Goal: Find specific page/section: Find specific page/section

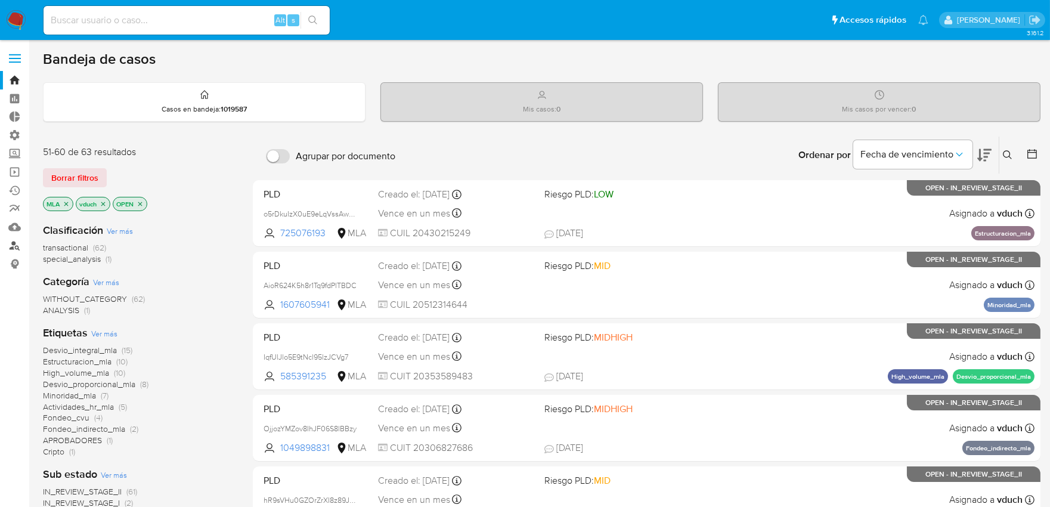
click at [13, 246] on link "Buscador de personas" at bounding box center [71, 245] width 142 height 18
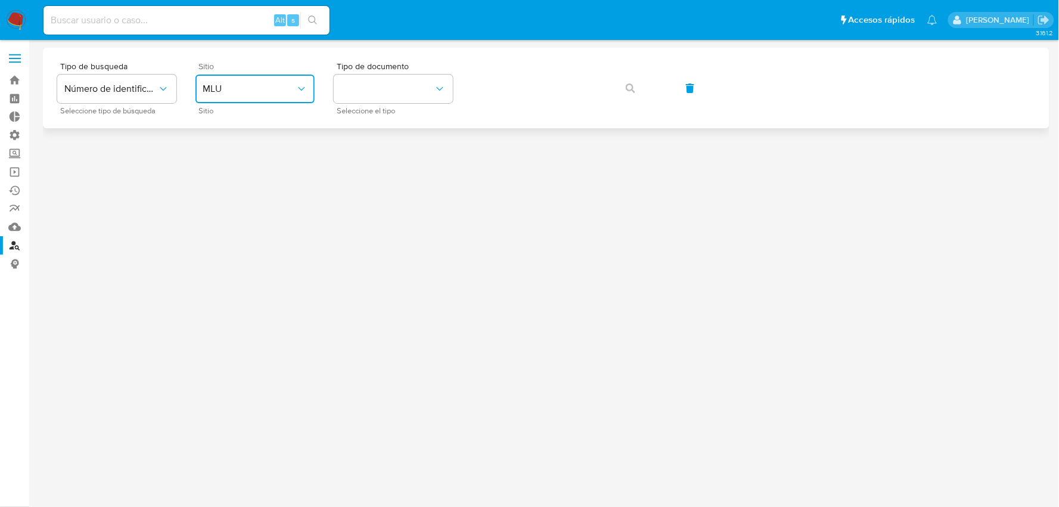
click at [255, 90] on span "MLU" at bounding box center [249, 89] width 93 height 12
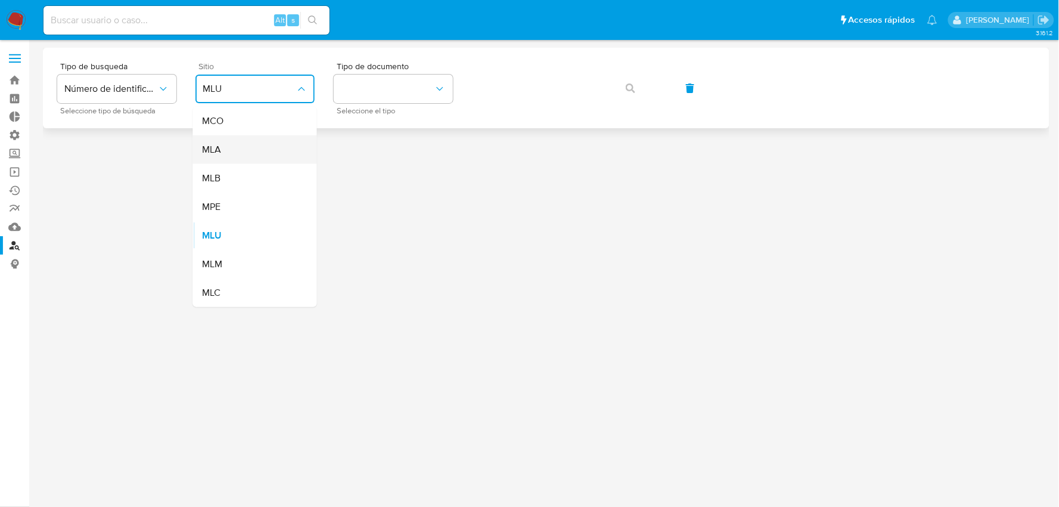
click at [240, 150] on div "MLA" at bounding box center [252, 149] width 98 height 29
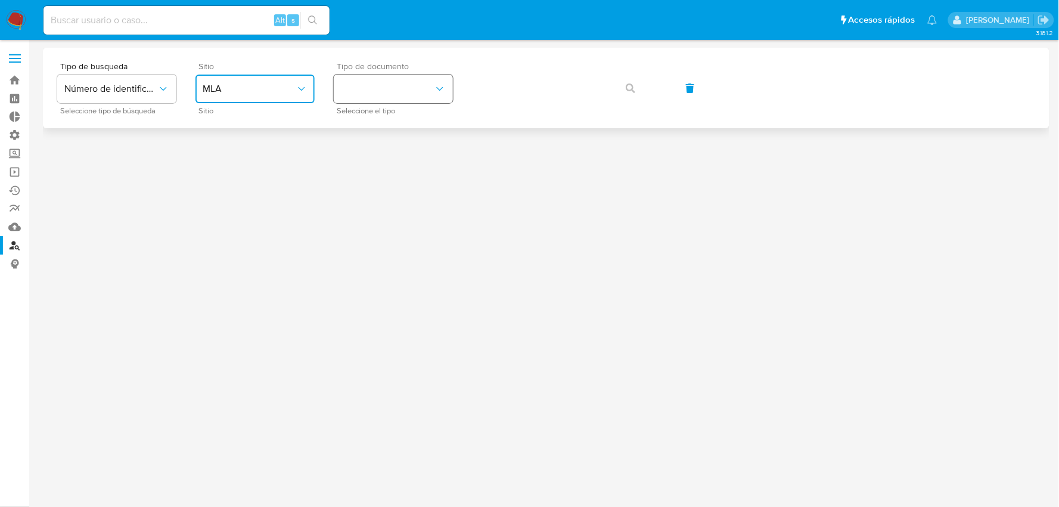
click at [382, 98] on button "identificationType" at bounding box center [393, 89] width 119 height 29
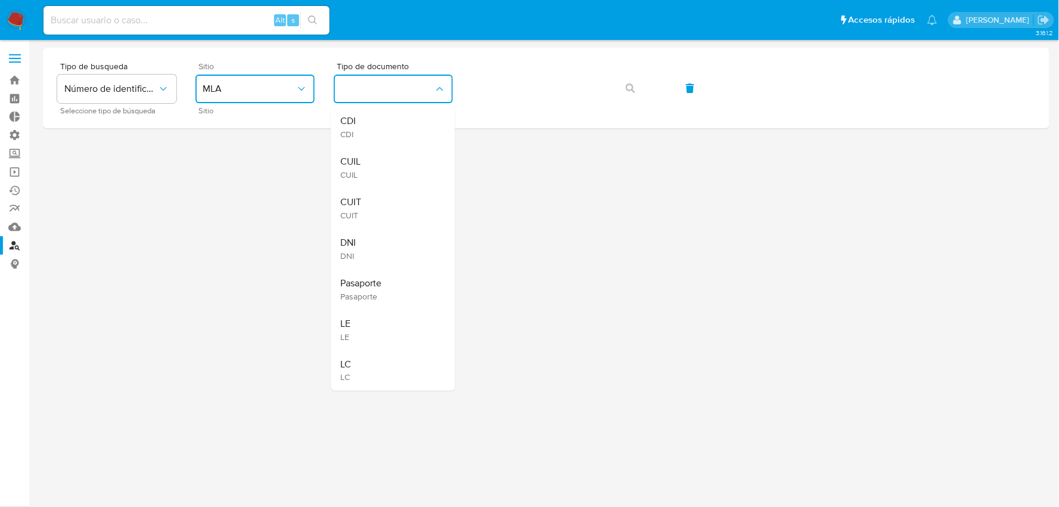
click at [374, 240] on div "DNI DNI" at bounding box center [390, 248] width 98 height 41
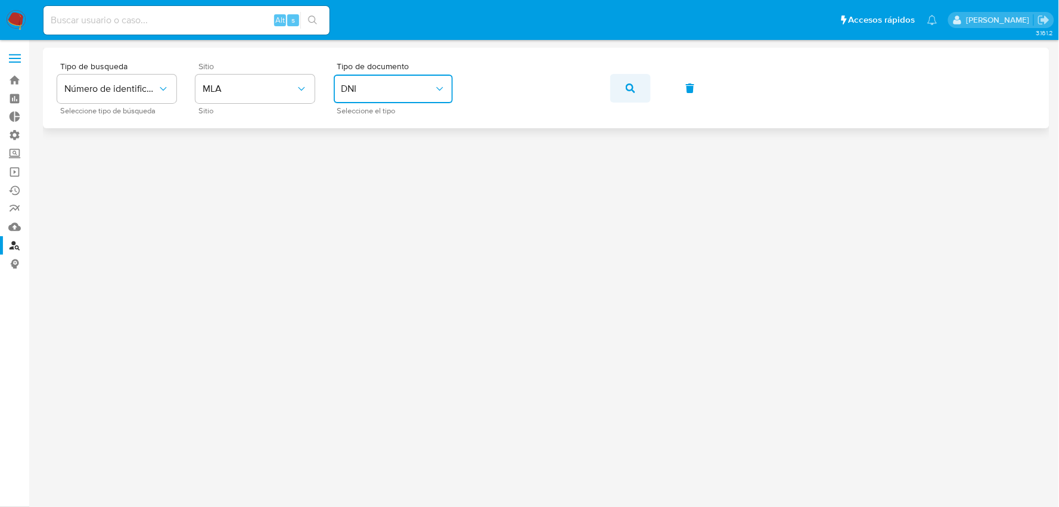
click at [637, 91] on button "button" at bounding box center [630, 88] width 41 height 29
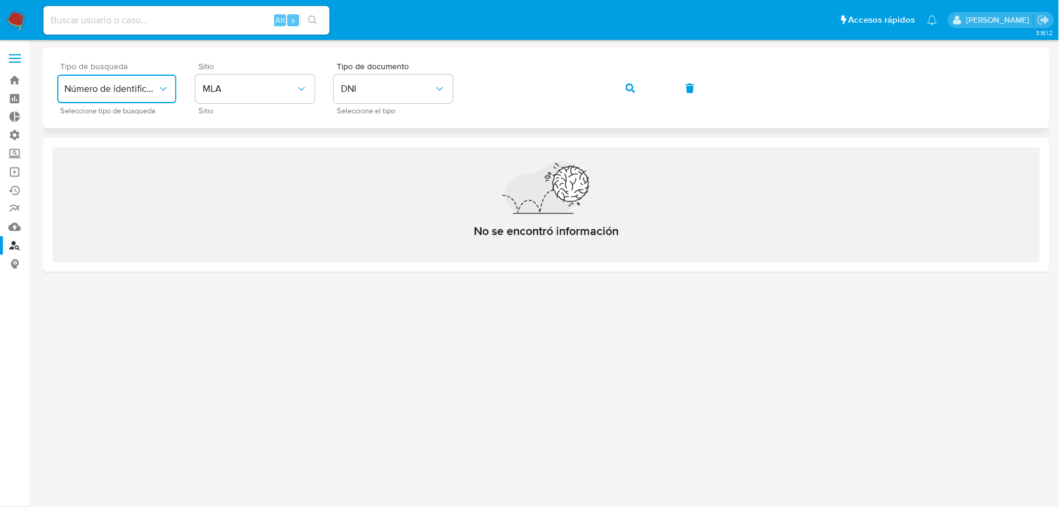
click at [159, 83] on icon "typeSearch" at bounding box center [163, 89] width 12 height 12
click at [240, 88] on span "MLA" at bounding box center [249, 89] width 93 height 12
click at [365, 90] on span "DNI" at bounding box center [387, 89] width 93 height 12
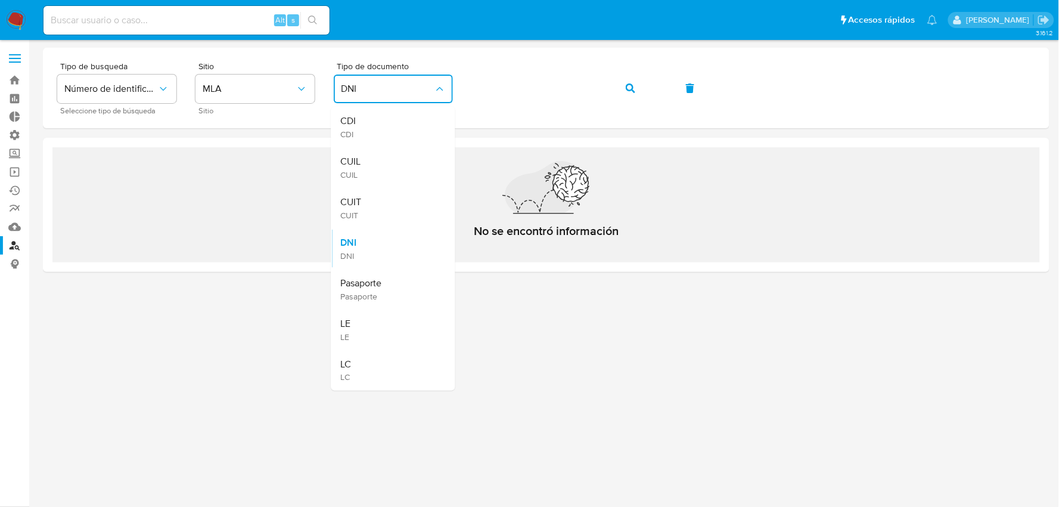
drag, startPoint x: 382, startPoint y: 199, endPoint x: 474, endPoint y: 127, distance: 116.4
click at [386, 197] on div "CUIT CUIT" at bounding box center [390, 208] width 98 height 41
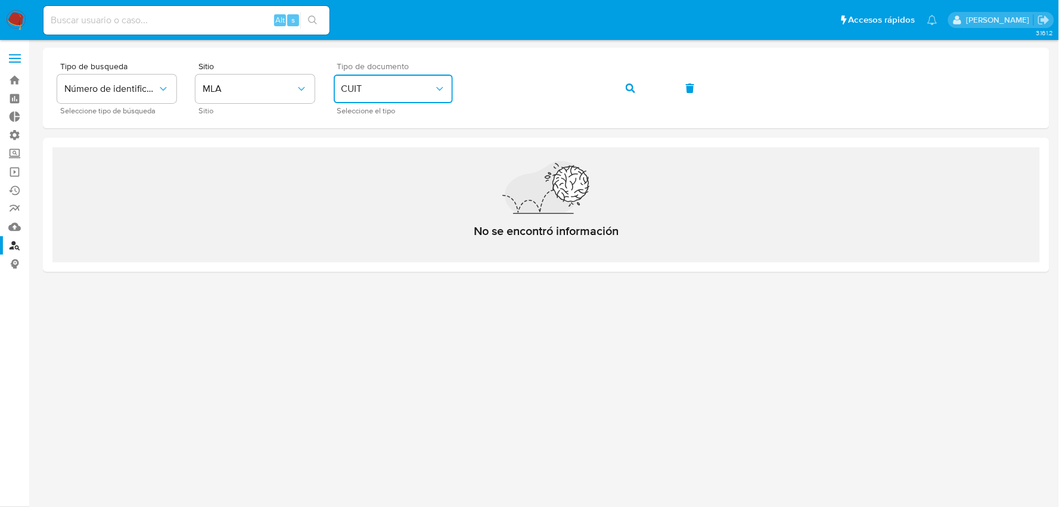
click at [444, 91] on div "Tipo de busqueda Número de identificación Seleccione tipo de búsqueda Sitio MLA…" at bounding box center [546, 88] width 978 height 52
click at [621, 91] on button "button" at bounding box center [630, 88] width 41 height 29
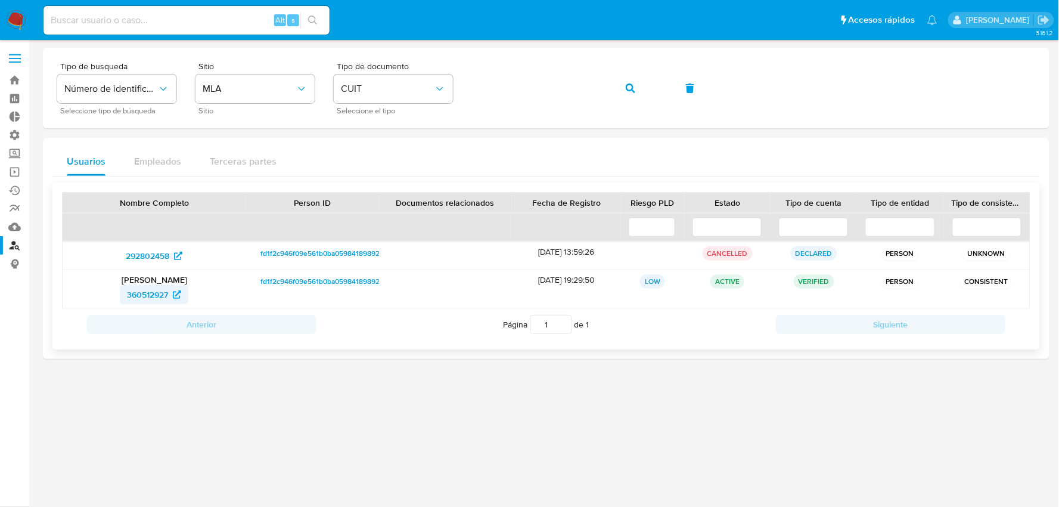
click at [148, 290] on span "360512927" at bounding box center [147, 294] width 41 height 19
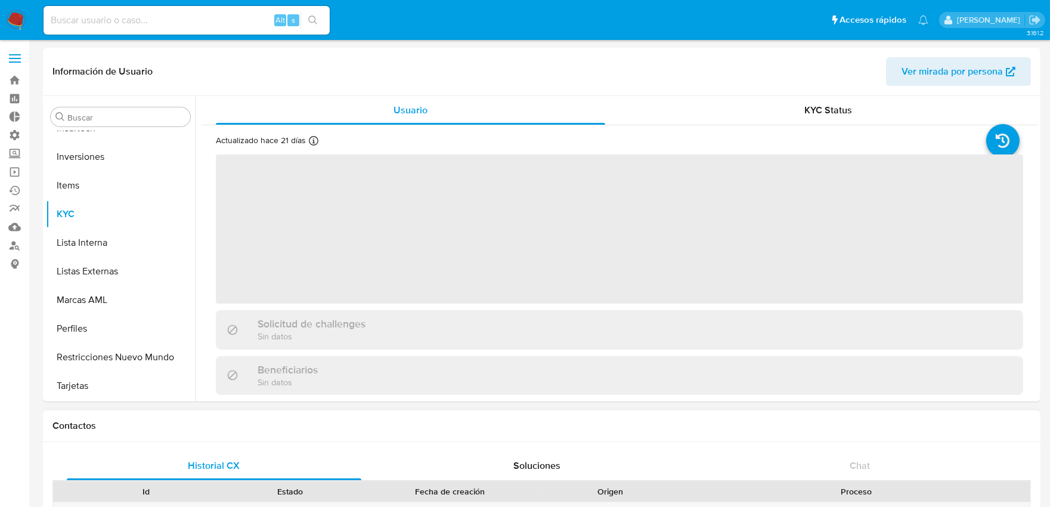
scroll to position [132, 0]
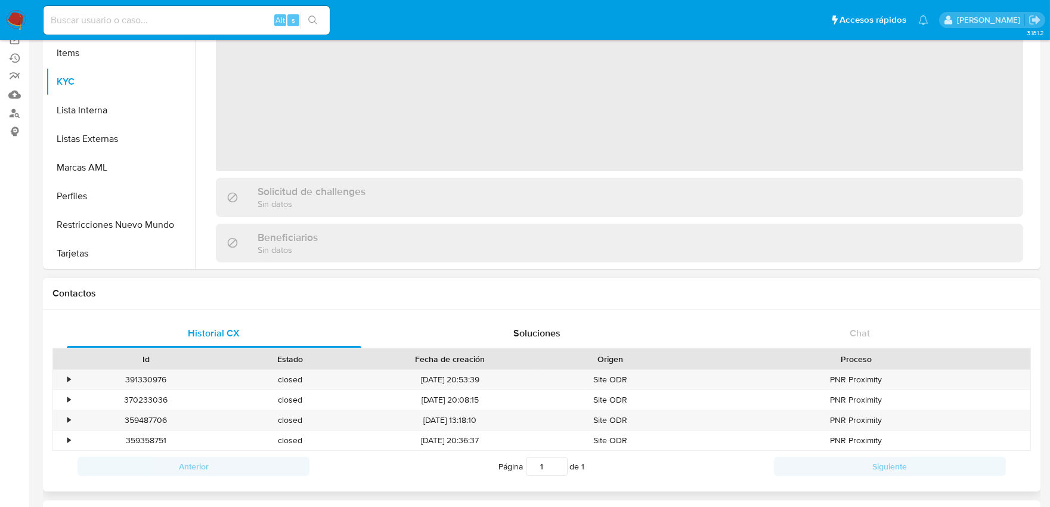
select select "10"
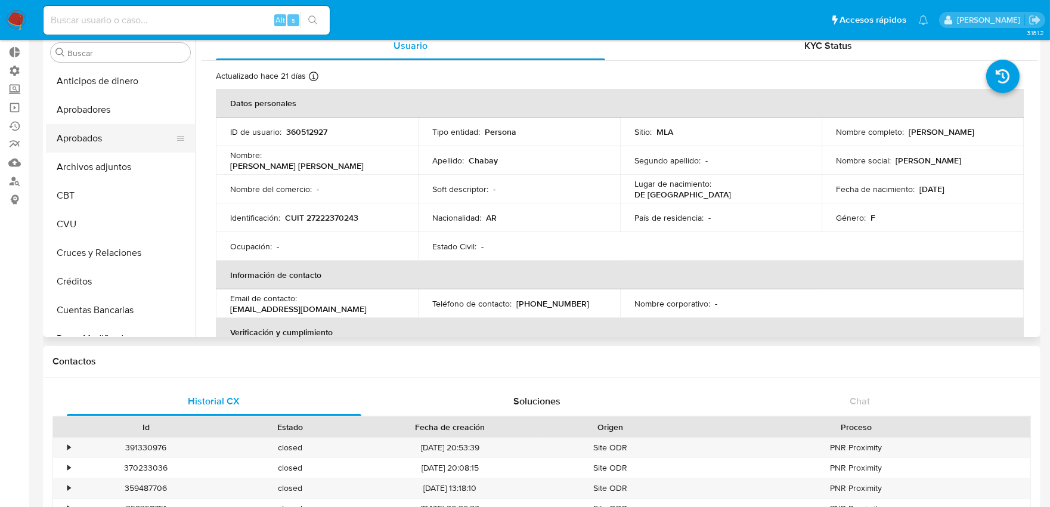
scroll to position [0, 0]
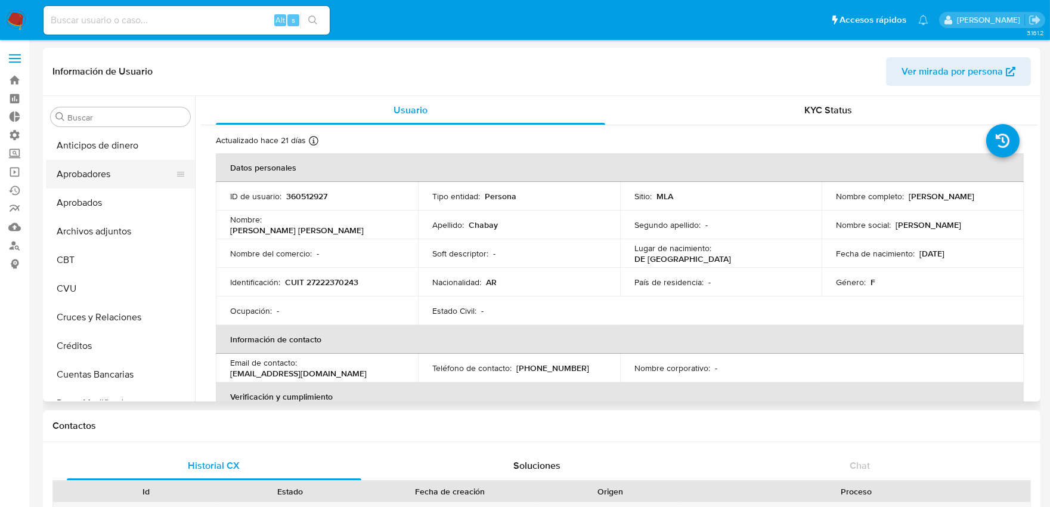
click at [117, 177] on button "Aprobadores" at bounding box center [115, 174] width 139 height 29
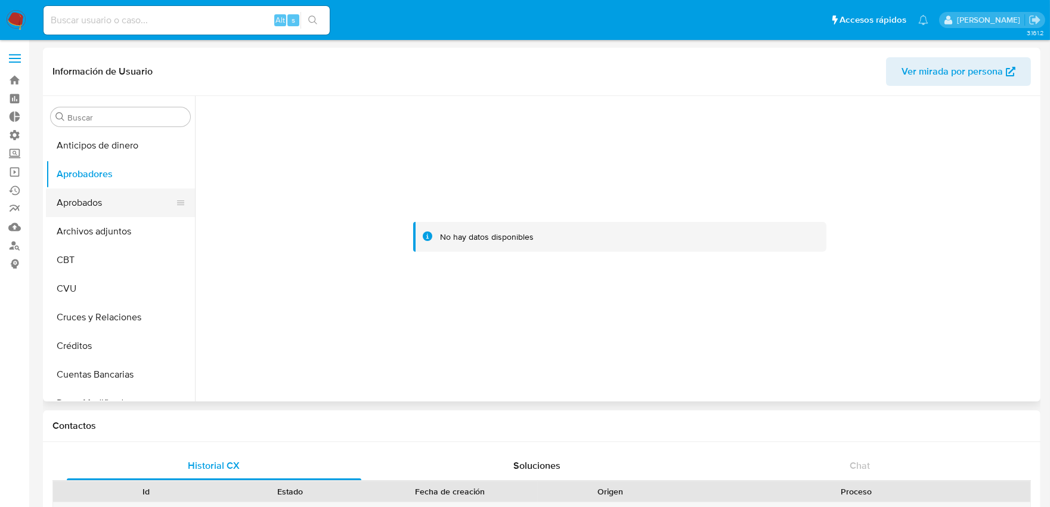
click at [111, 206] on button "Aprobados" at bounding box center [115, 202] width 139 height 29
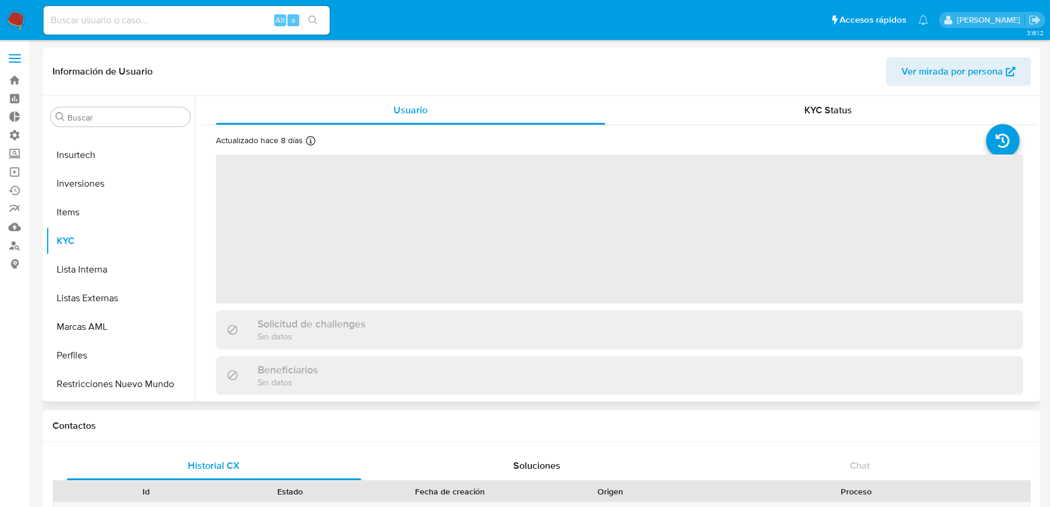
scroll to position [618, 0]
select select "10"
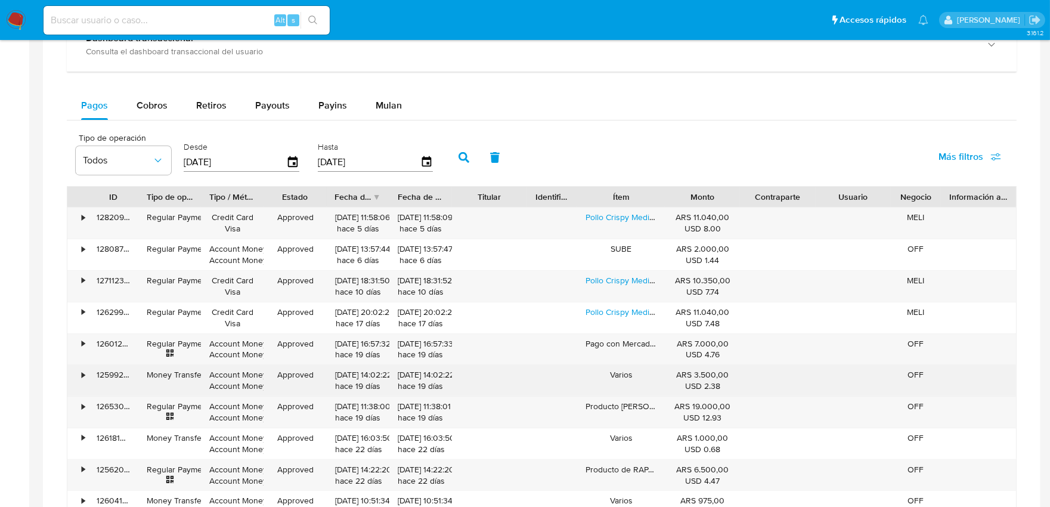
scroll to position [795, 0]
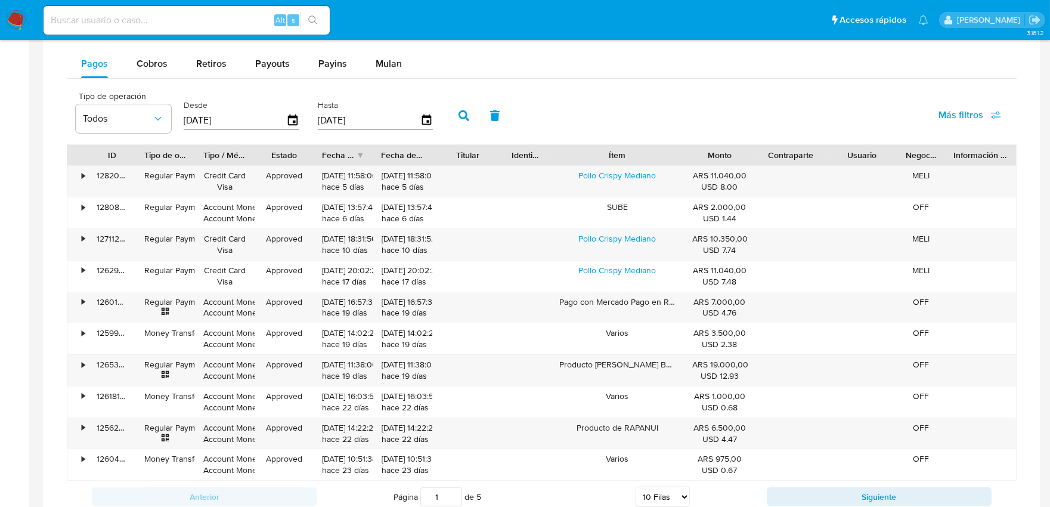
drag, startPoint x: 666, startPoint y: 158, endPoint x: 712, endPoint y: 165, distance: 45.9
click at [712, 165] on div "ID Tipo de operación Tipo / Método Estado Fecha de creación Fecha de aprobación…" at bounding box center [541, 155] width 948 height 20
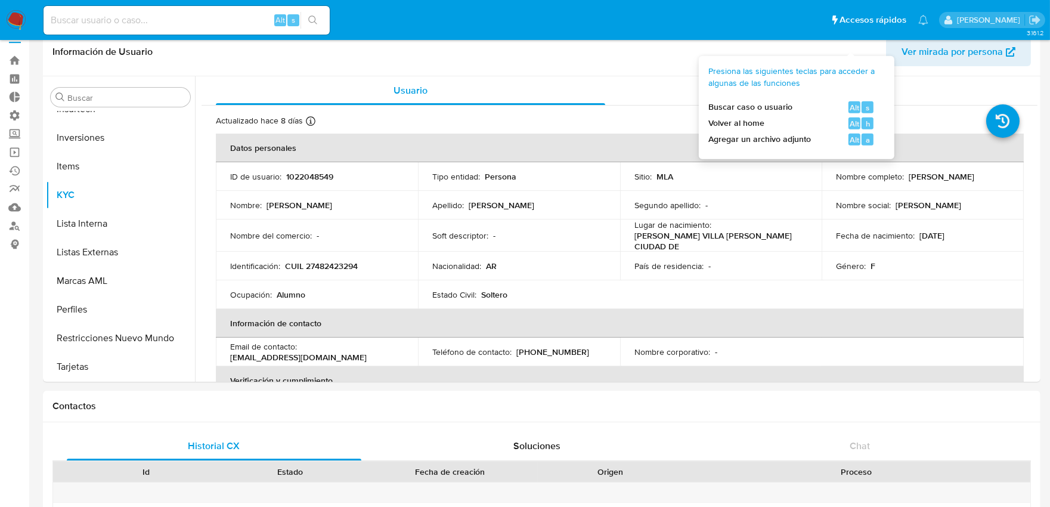
scroll to position [0, 0]
